Goal: Task Accomplishment & Management: Use online tool/utility

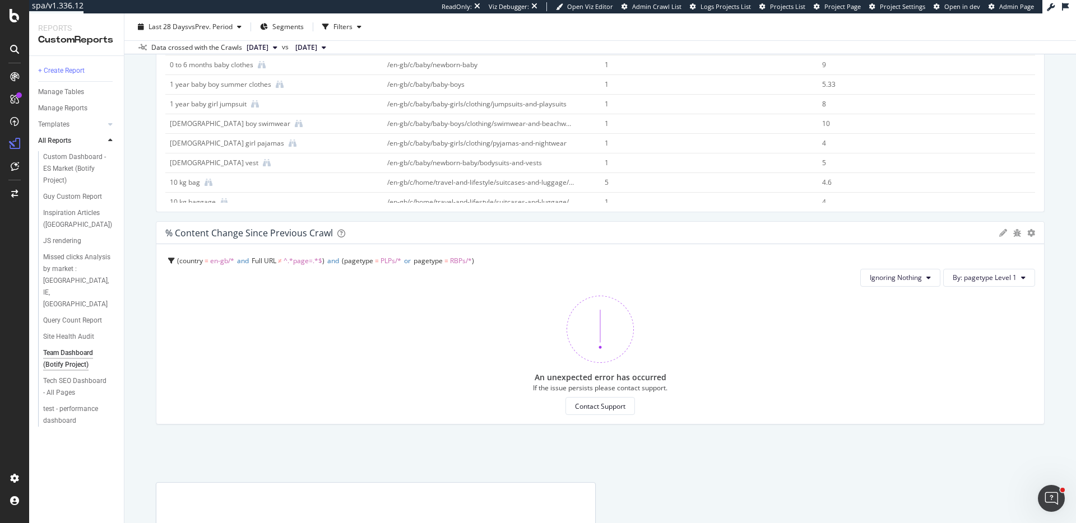
scroll to position [961, 0]
click at [40, 110] on div "Manage Reports" at bounding box center [62, 109] width 49 height 12
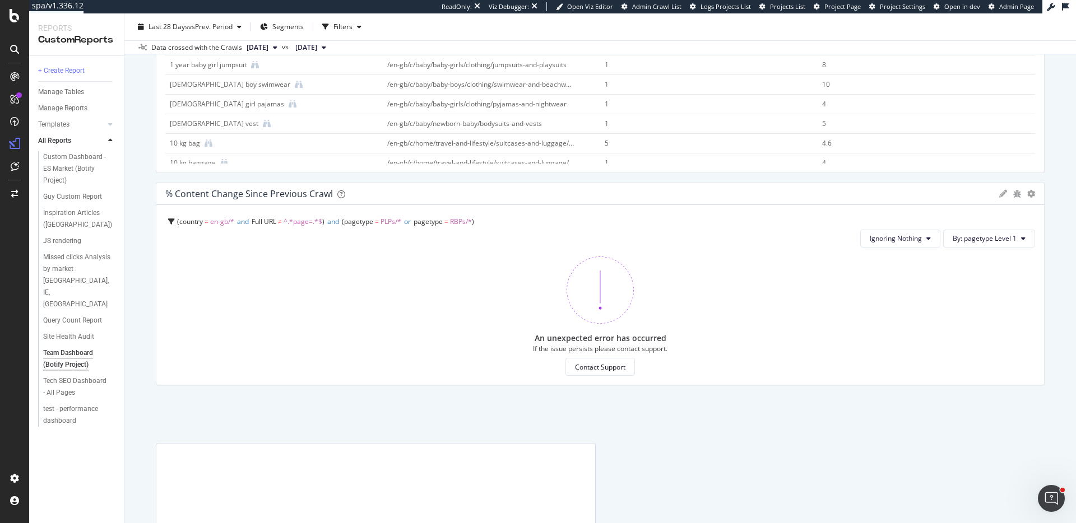
scroll to position [972, 0]
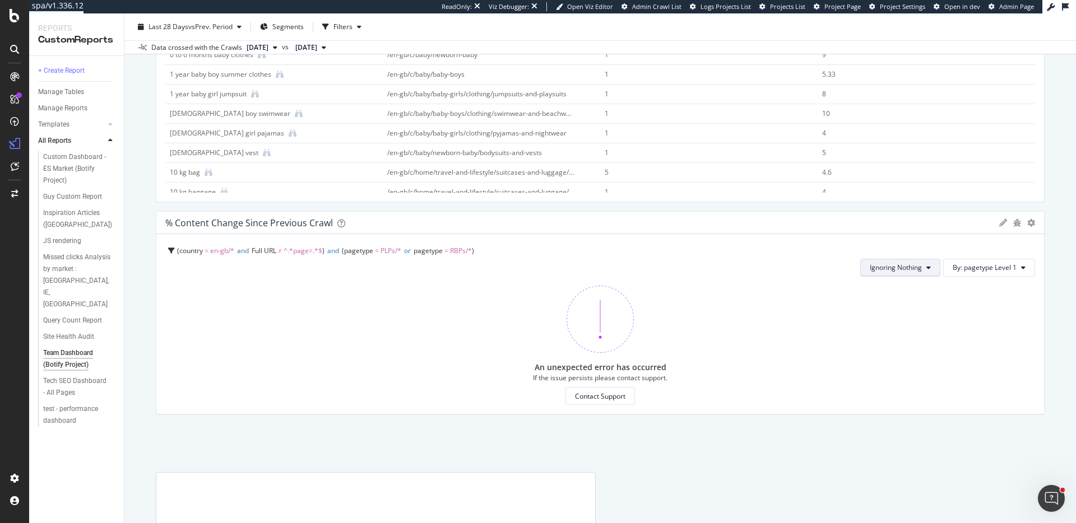
click at [885, 269] on span "Ignoring Nothing" at bounding box center [895, 268] width 52 height 10
click at [901, 292] on span "Ignoring Template" at bounding box center [897, 290] width 57 height 10
click at [902, 271] on span "Ignoring Template" at bounding box center [892, 268] width 57 height 10
click at [906, 306] on span "Ignoring Nothing" at bounding box center [894, 311] width 59 height 10
click at [1000, 264] on span "By: pagetype Level 1" at bounding box center [984, 268] width 64 height 10
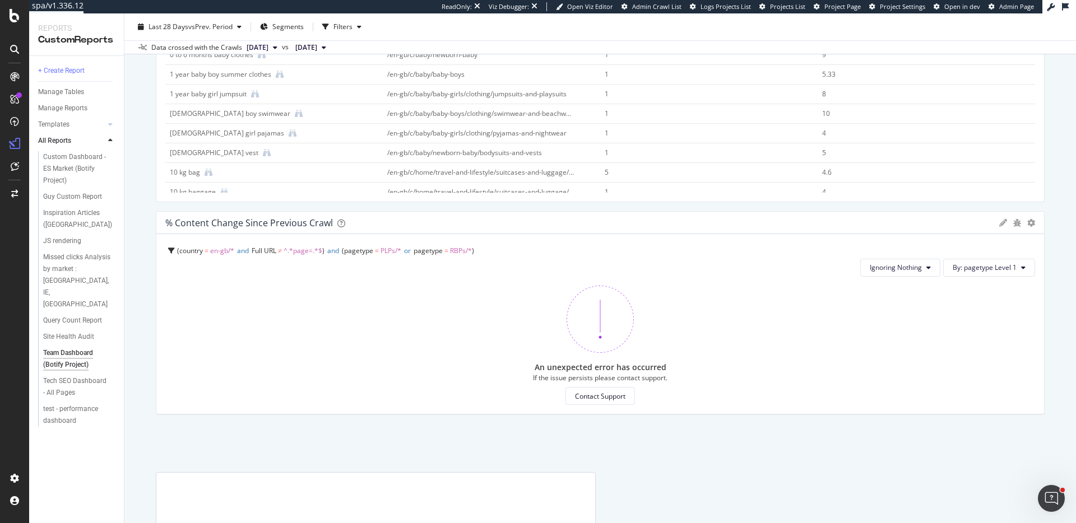
click at [399, 281] on div "country = en-gb/* and Full URL ≠ ^.*page=.*$ and pagetype = PLPs/* or pagetype …" at bounding box center [599, 324] width 887 height 180
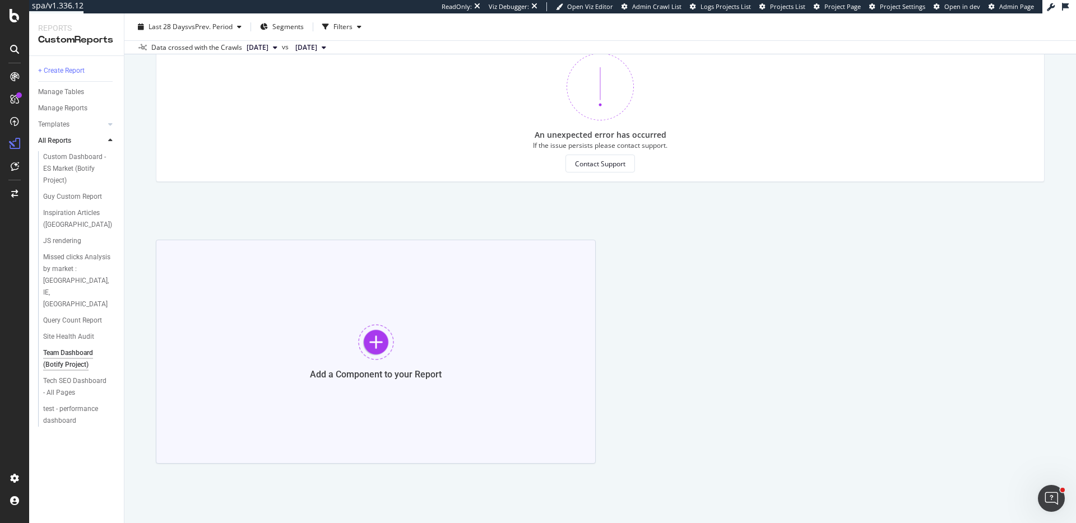
scroll to position [1216, 0]
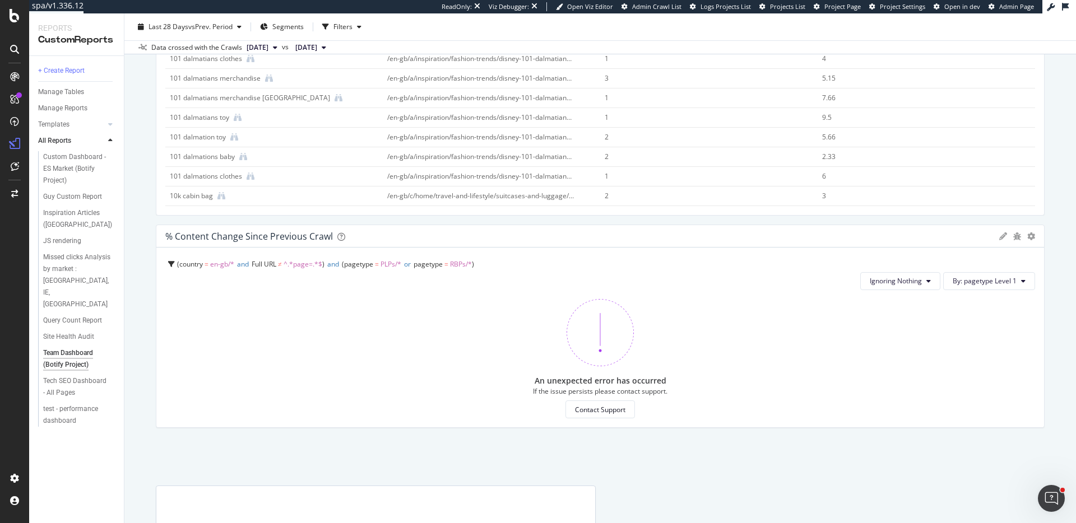
click at [408, 292] on div "country = en-gb/* and Full URL ≠ ^.*page=.*$ and pagetype = PLPs/* or pagetype …" at bounding box center [599, 338] width 887 height 180
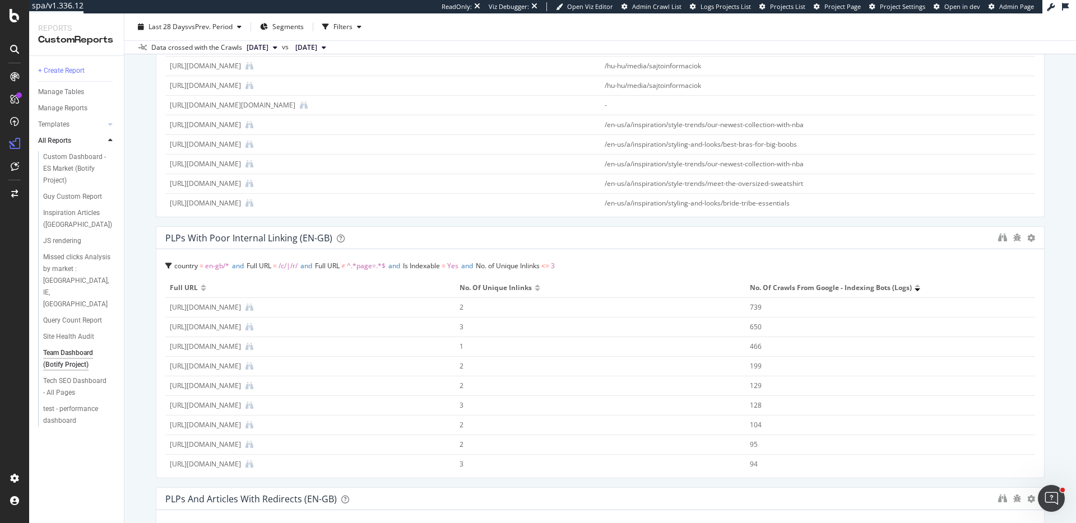
scroll to position [0, 0]
